Goal: Contribute content: Add original content to the website for others to see

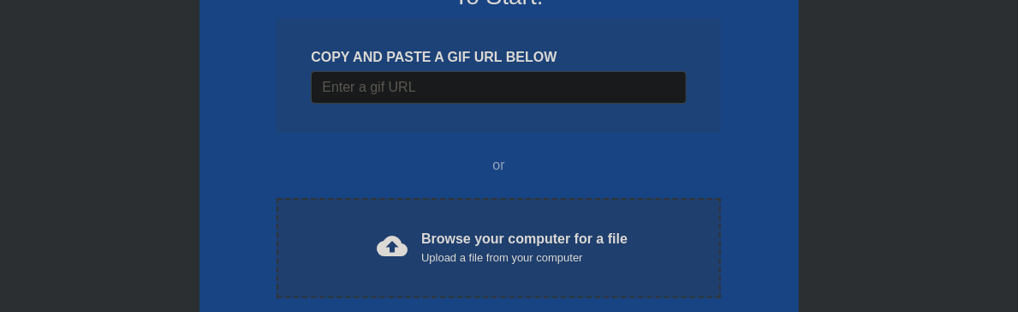
scroll to position [342, 0]
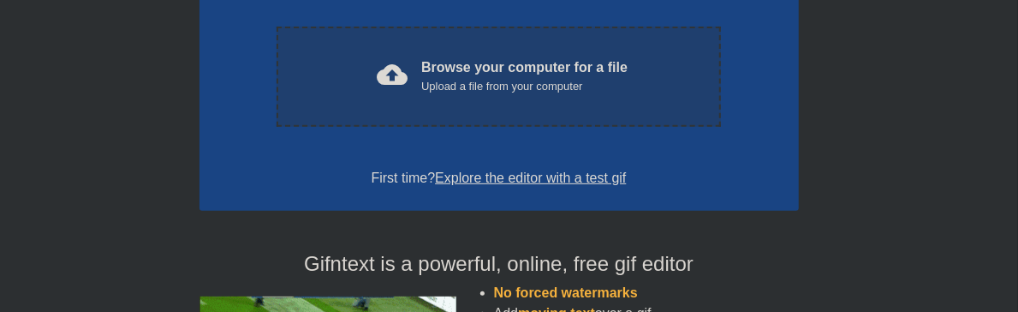
click at [520, 82] on div "Upload a file from your computer" at bounding box center [524, 86] width 206 height 17
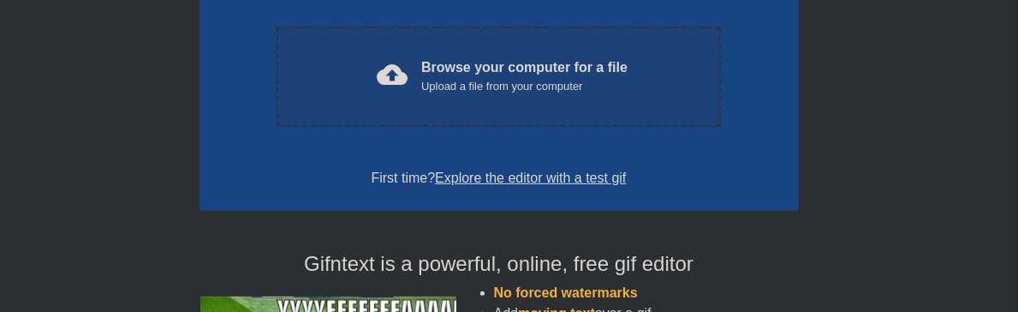
scroll to position [0, 0]
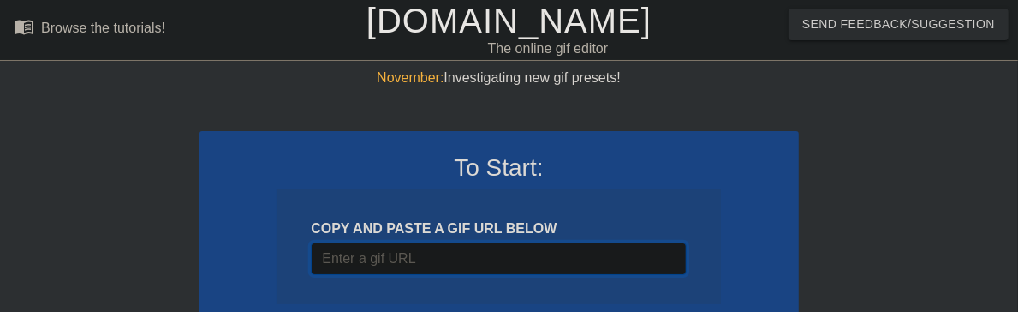
click at [472, 259] on input "Username" at bounding box center [498, 258] width 375 height 33
click at [492, 253] on input "Username" at bounding box center [498, 258] width 375 height 33
type input "v"
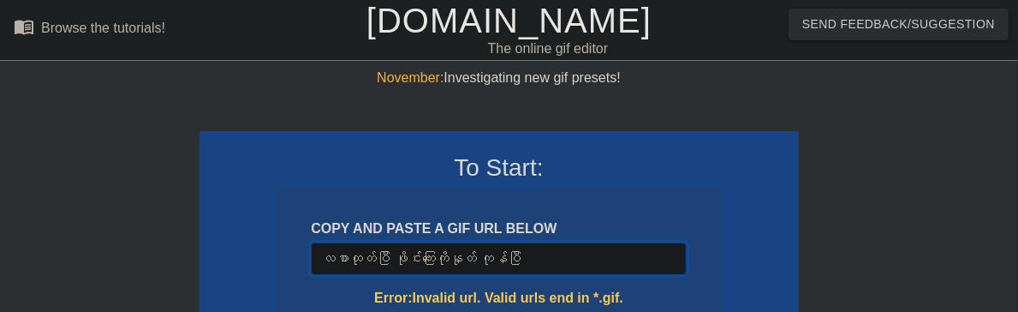
click at [554, 264] on input "လစာထုတ်ပြီ ဖိုင်းကြေးကိုနုတ် ကုန်ပြီ" at bounding box center [498, 258] width 375 height 33
click at [527, 256] on input "လစာထုတ်ပြီ ဖိုင်းကြေးကိုနုတ်" at bounding box center [498, 258] width 375 height 33
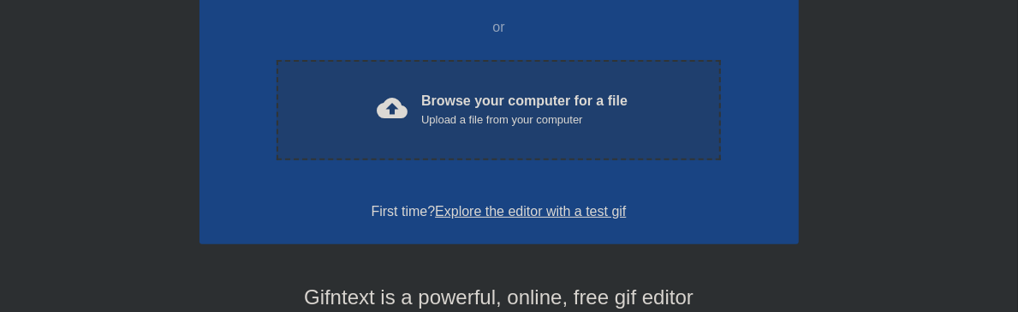
type input "လစာထုတ်ပြီ ဖိုင်းကြေးကိုနုတ် ဟားးး ကုန်ပြီ"
click at [511, 127] on div "Upload a file from your computer" at bounding box center [524, 119] width 206 height 17
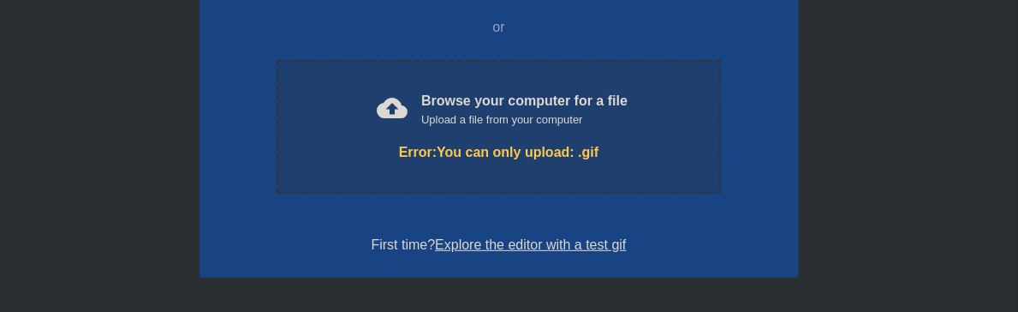
click at [399, 100] on span "cloud_upload" at bounding box center [392, 107] width 31 height 31
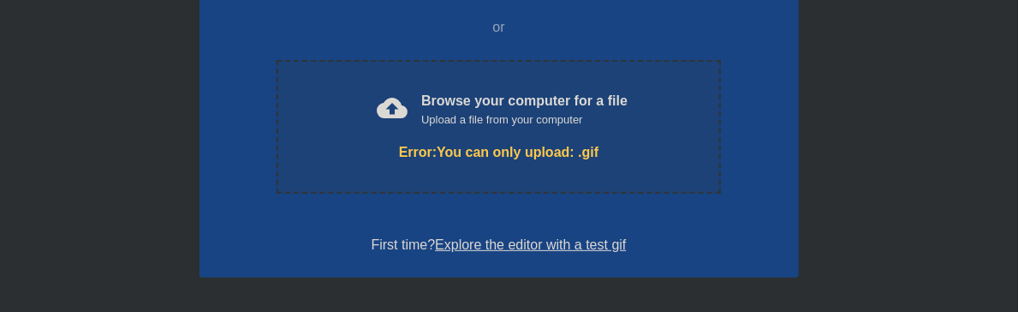
click at [605, 243] on link "Explore the editor with a test gif" at bounding box center [530, 244] width 191 height 15
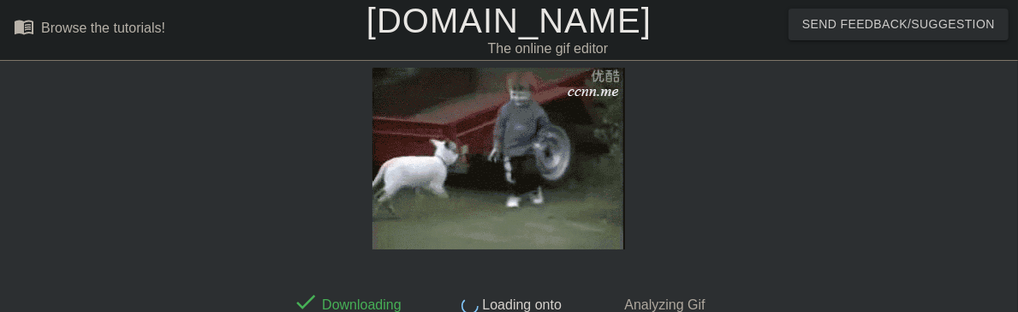
scroll to position [277, 0]
